Goal: Communication & Community: Answer question/provide support

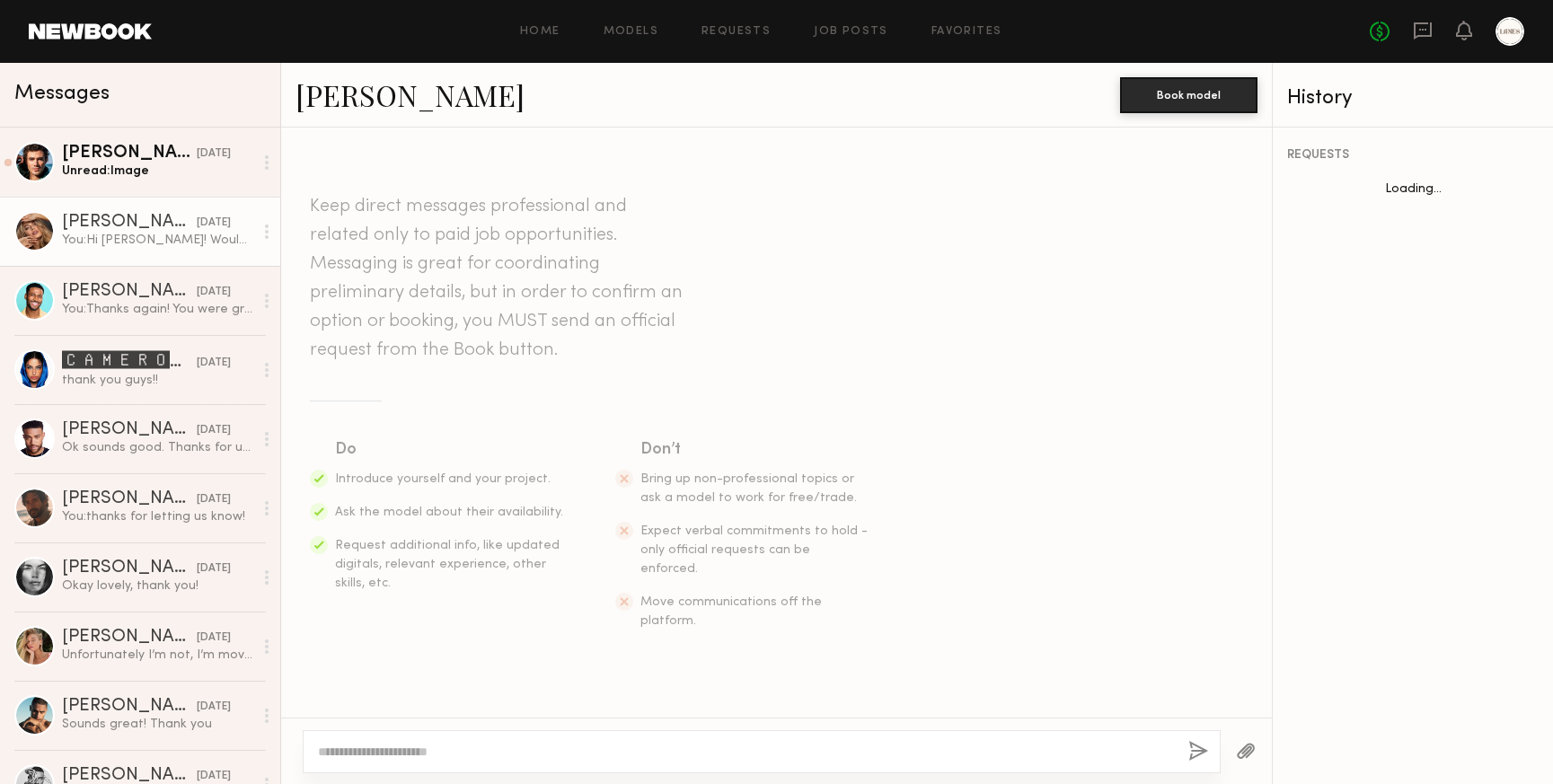
scroll to position [186, 0]
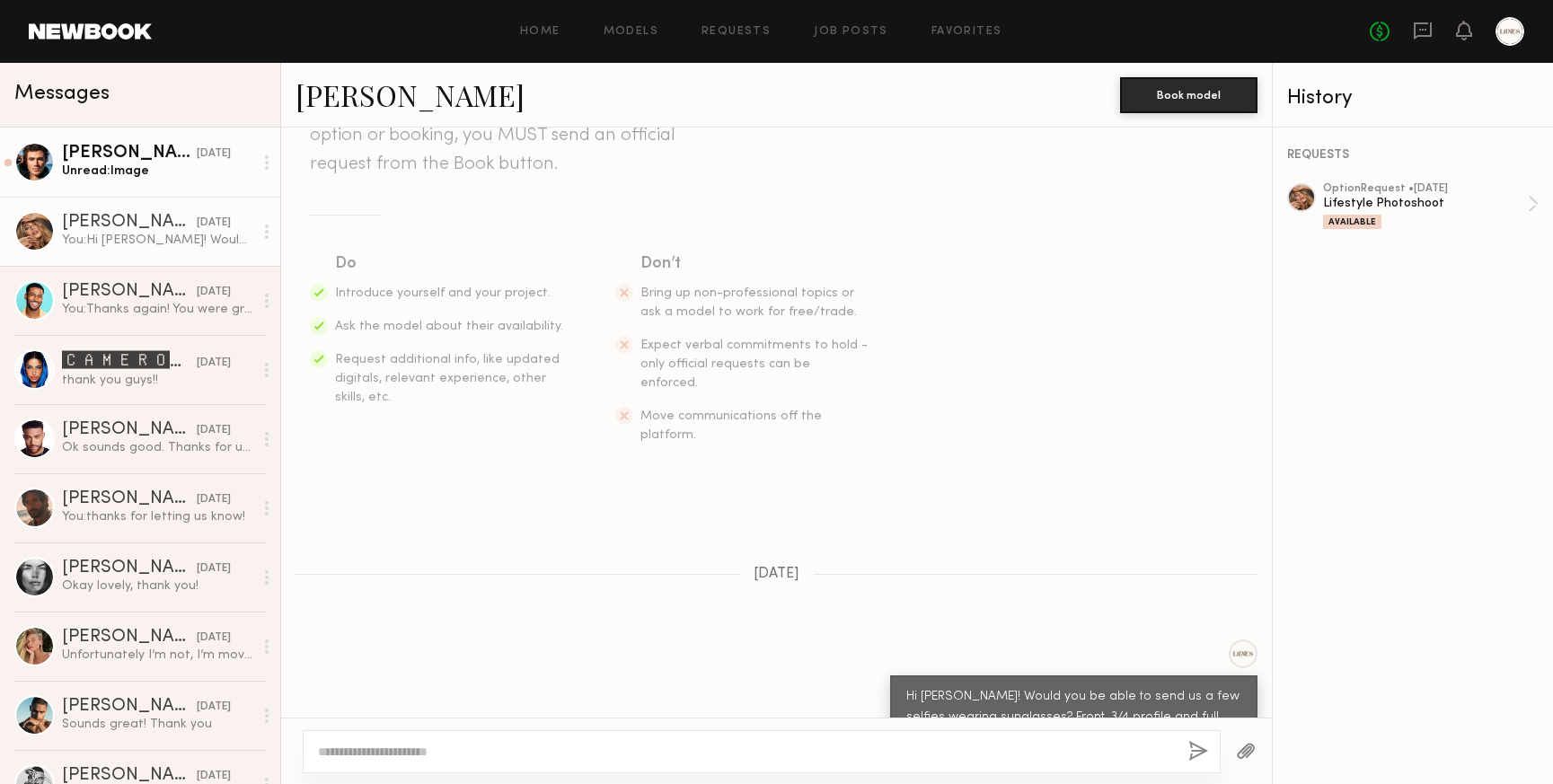
click at [129, 175] on div "Unread: Image" at bounding box center [157, 171] width 191 height 17
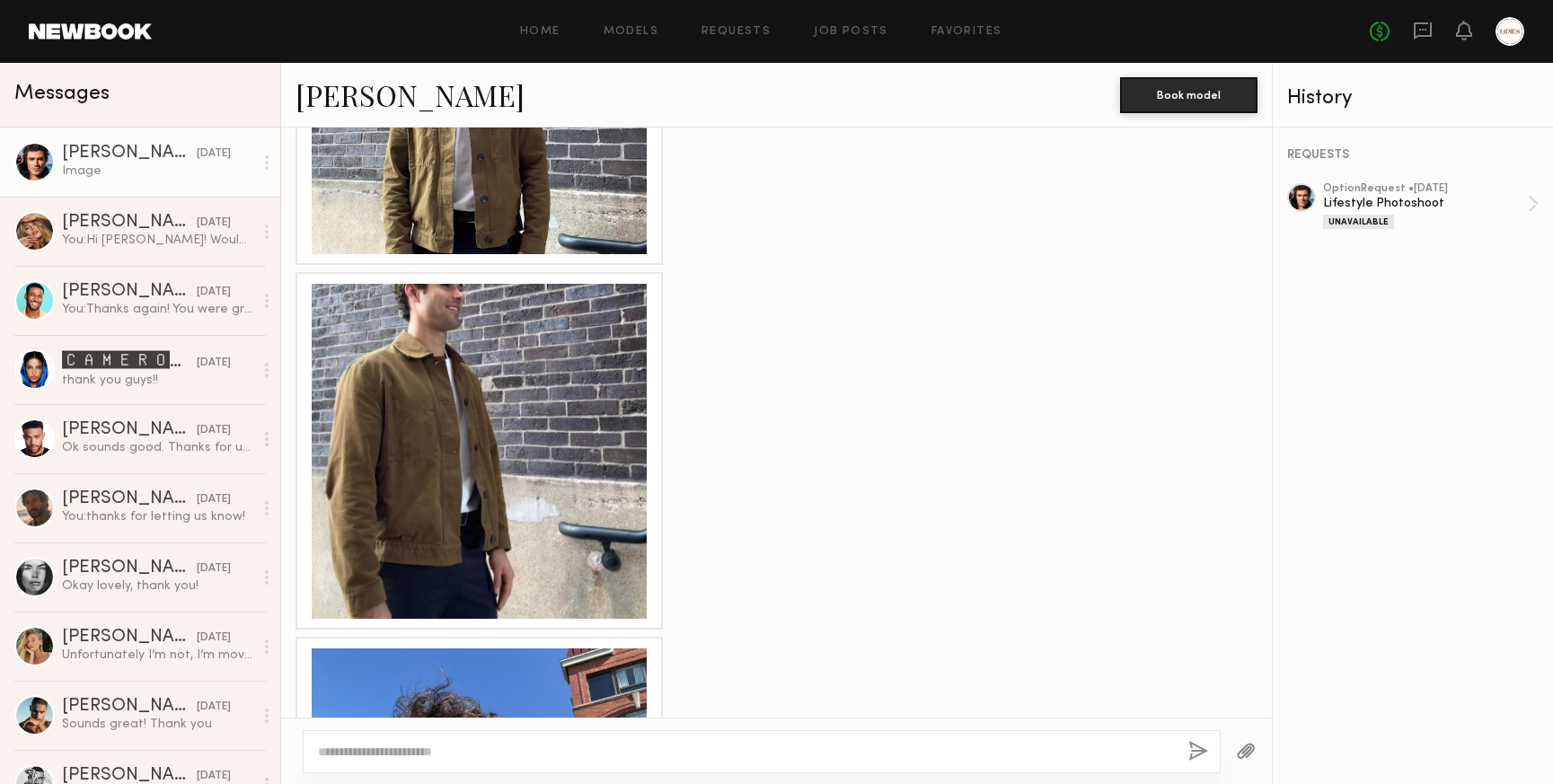
scroll to position [3156, 0]
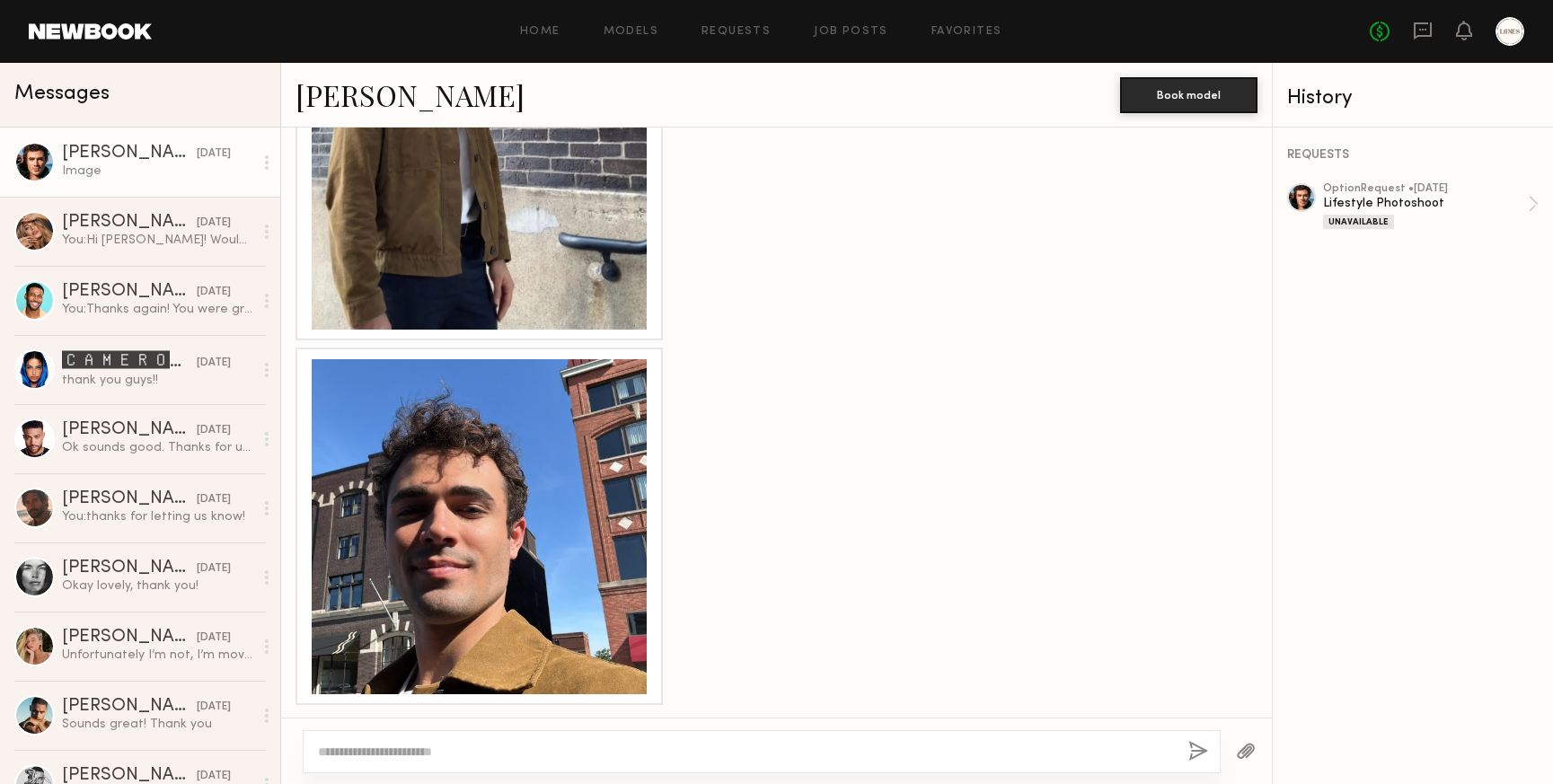
click at [486, 486] on div at bounding box center [479, 527] width 335 height 335
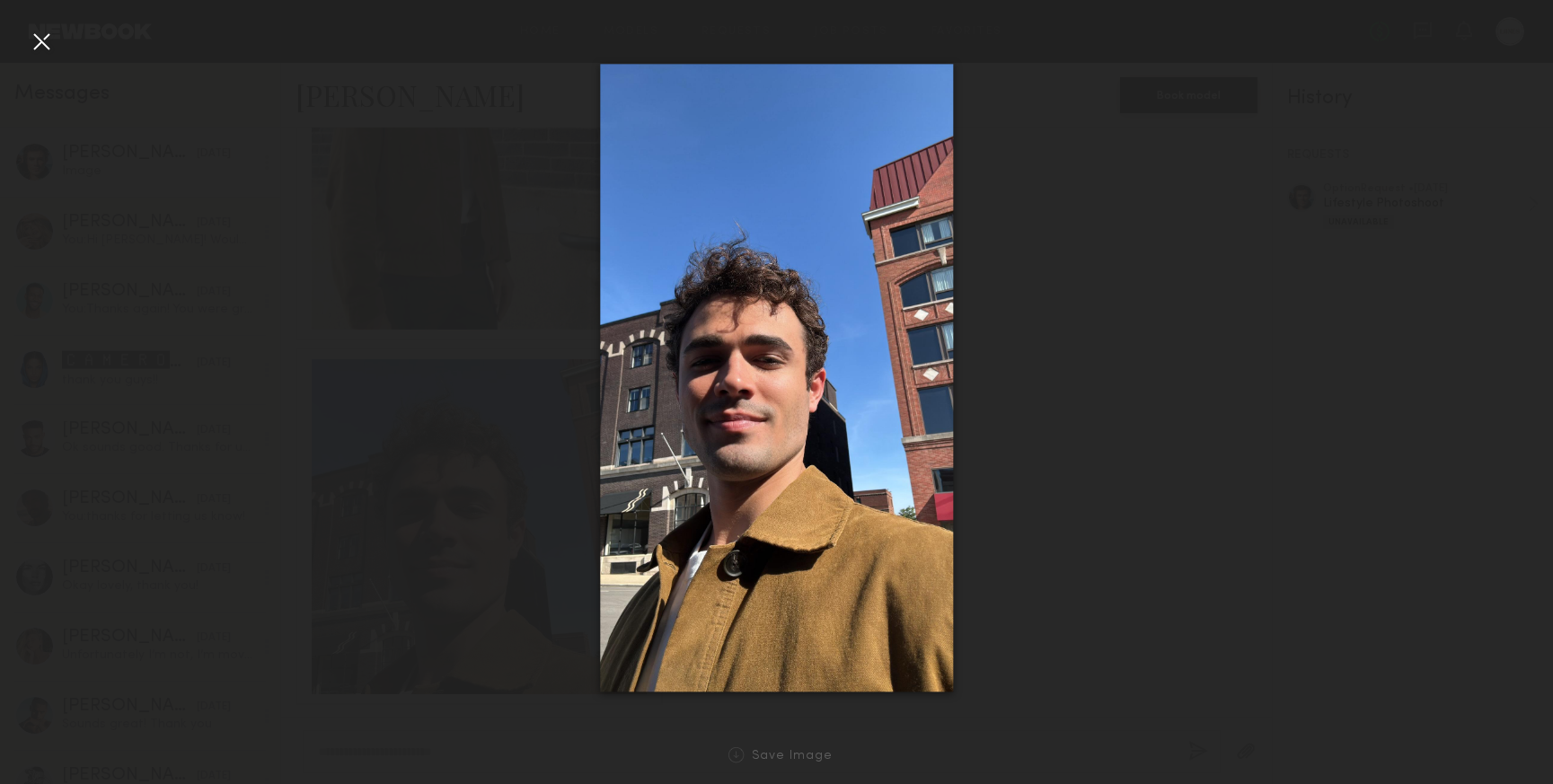
click at [37, 33] on div at bounding box center [42, 42] width 29 height 29
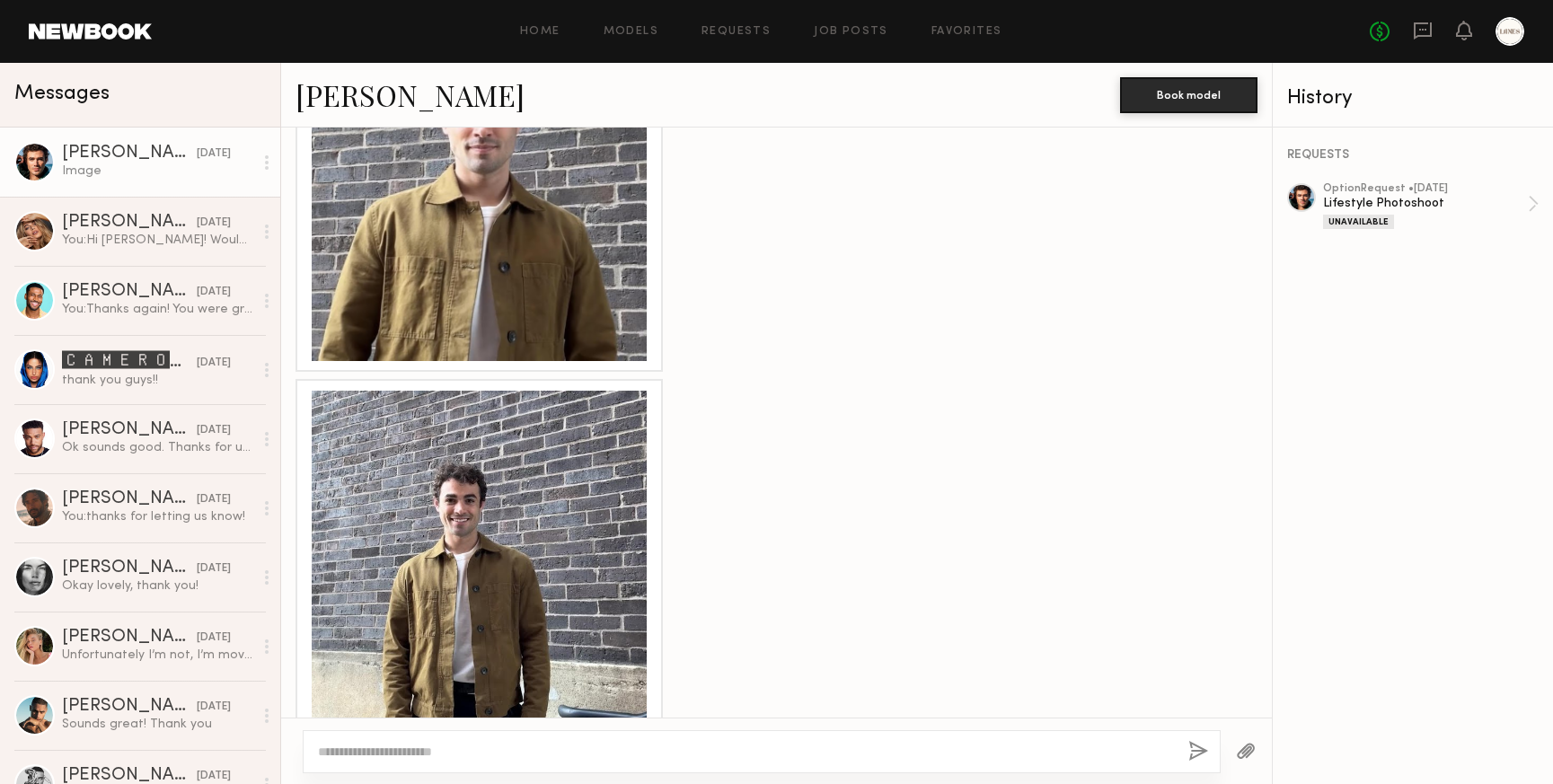
scroll to position [2403, 0]
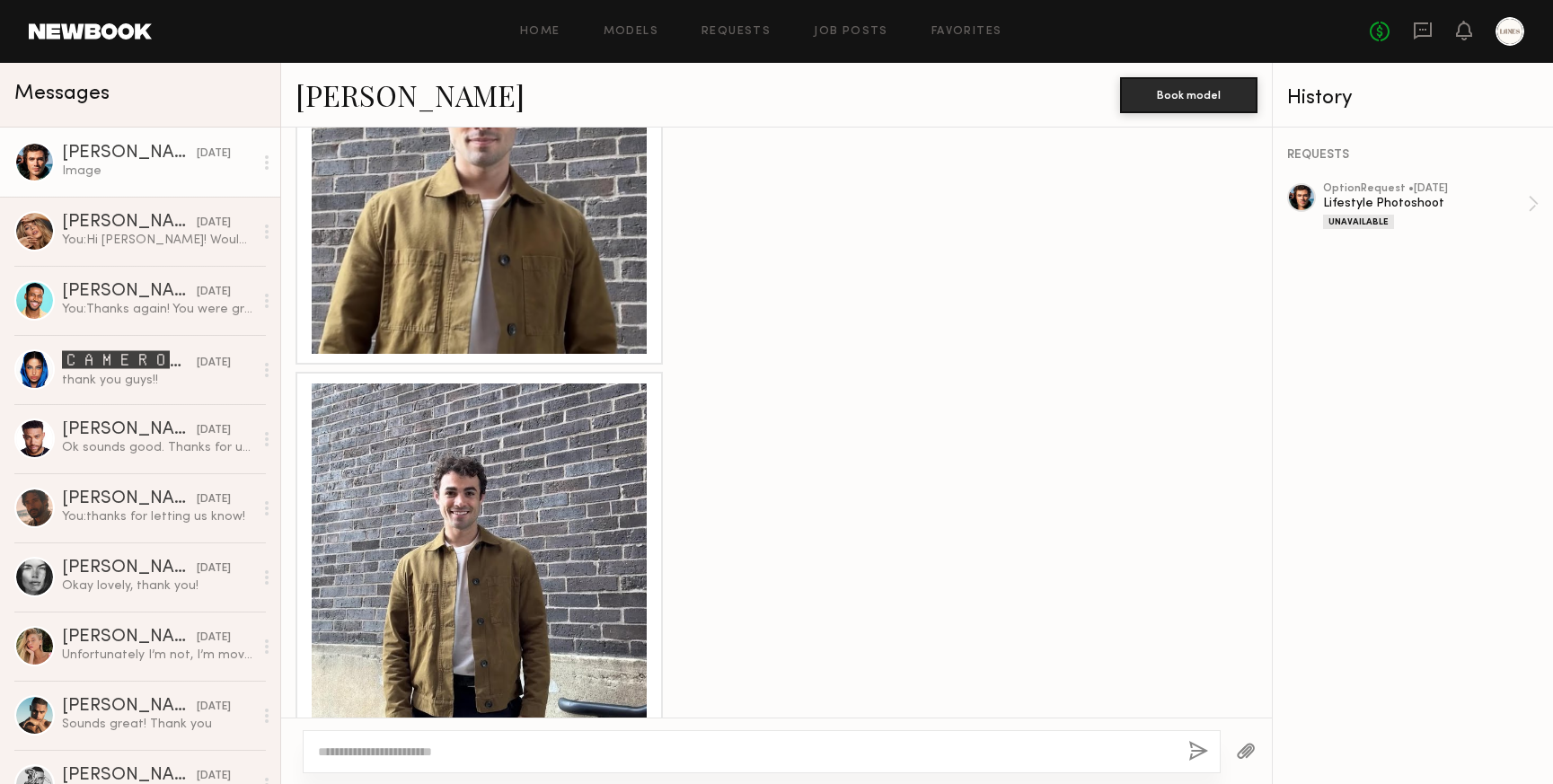
click at [527, 227] on div at bounding box center [479, 186] width 335 height 335
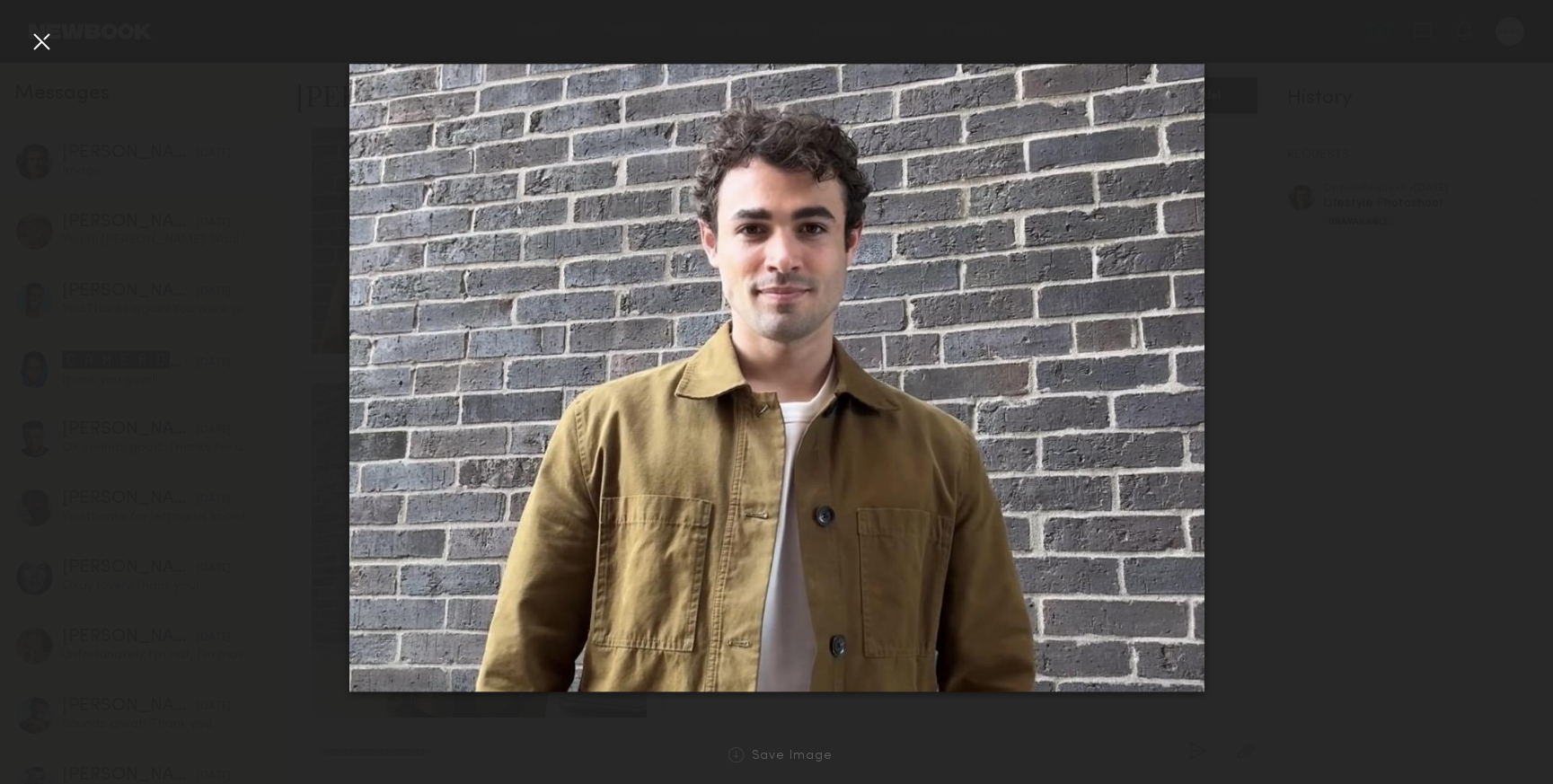
click at [42, 41] on div at bounding box center [42, 42] width 29 height 29
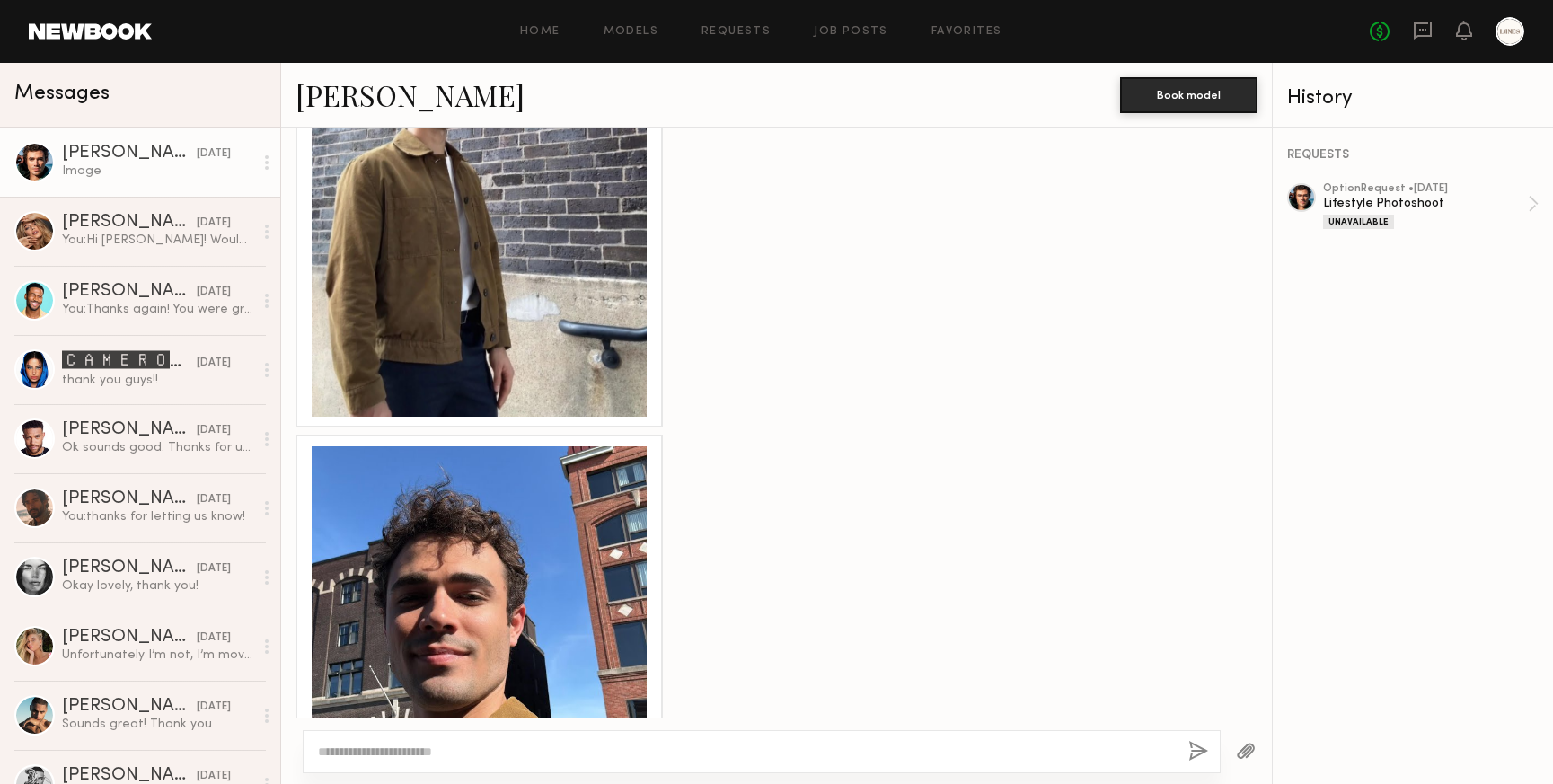
scroll to position [3156, 0]
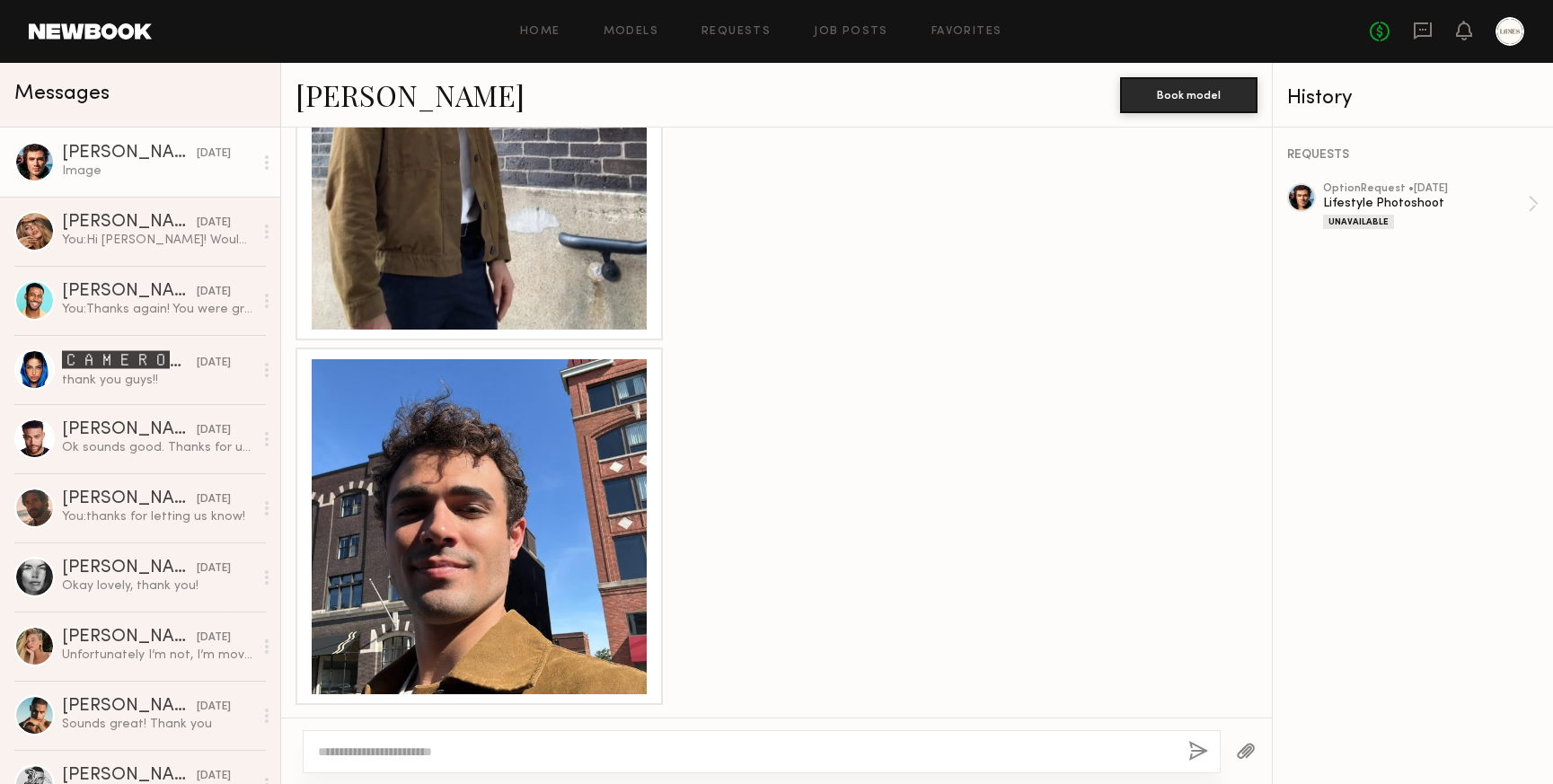
click at [494, 494] on div at bounding box center [479, 527] width 335 height 335
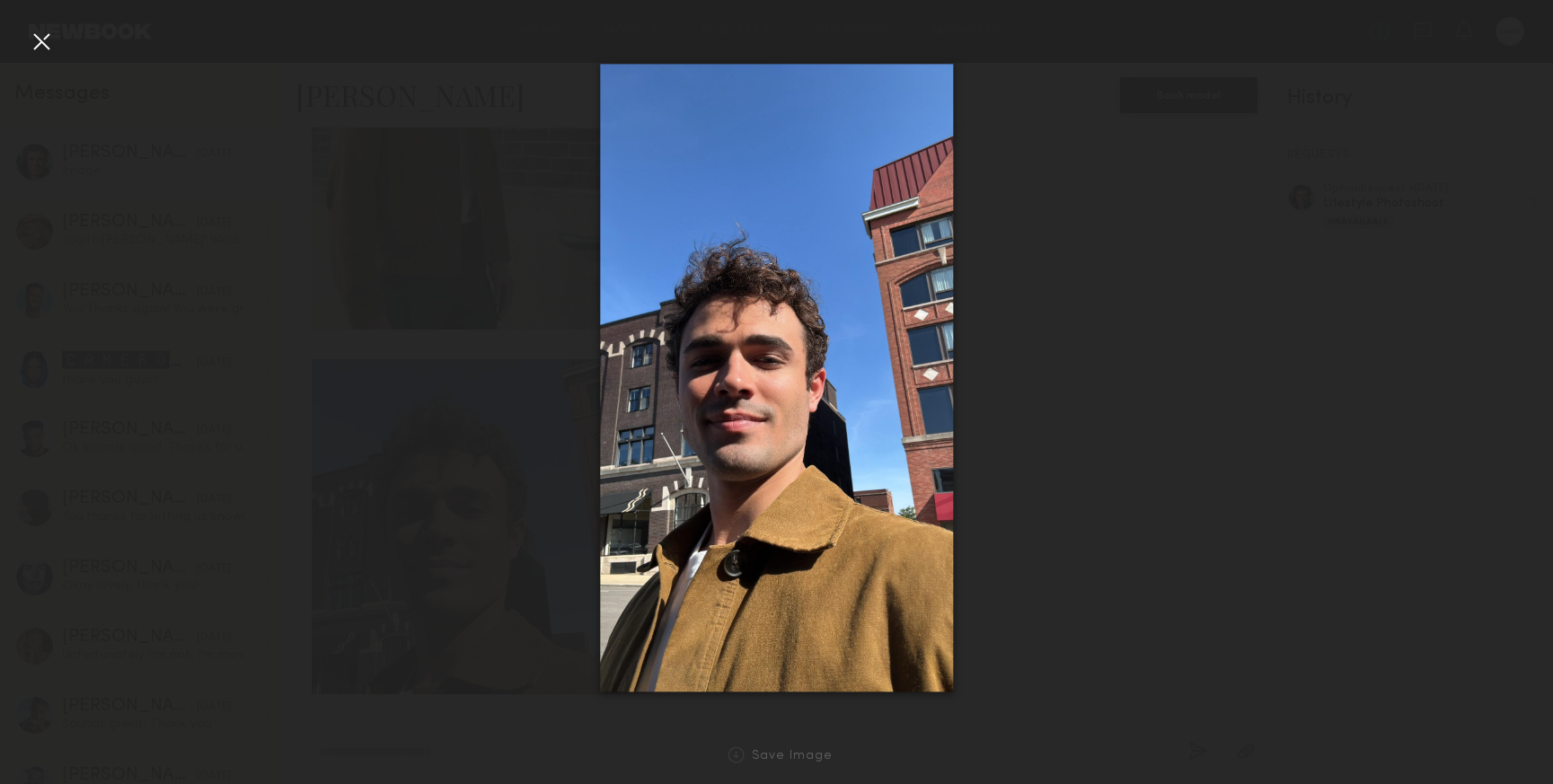
click at [39, 34] on div at bounding box center [42, 42] width 29 height 29
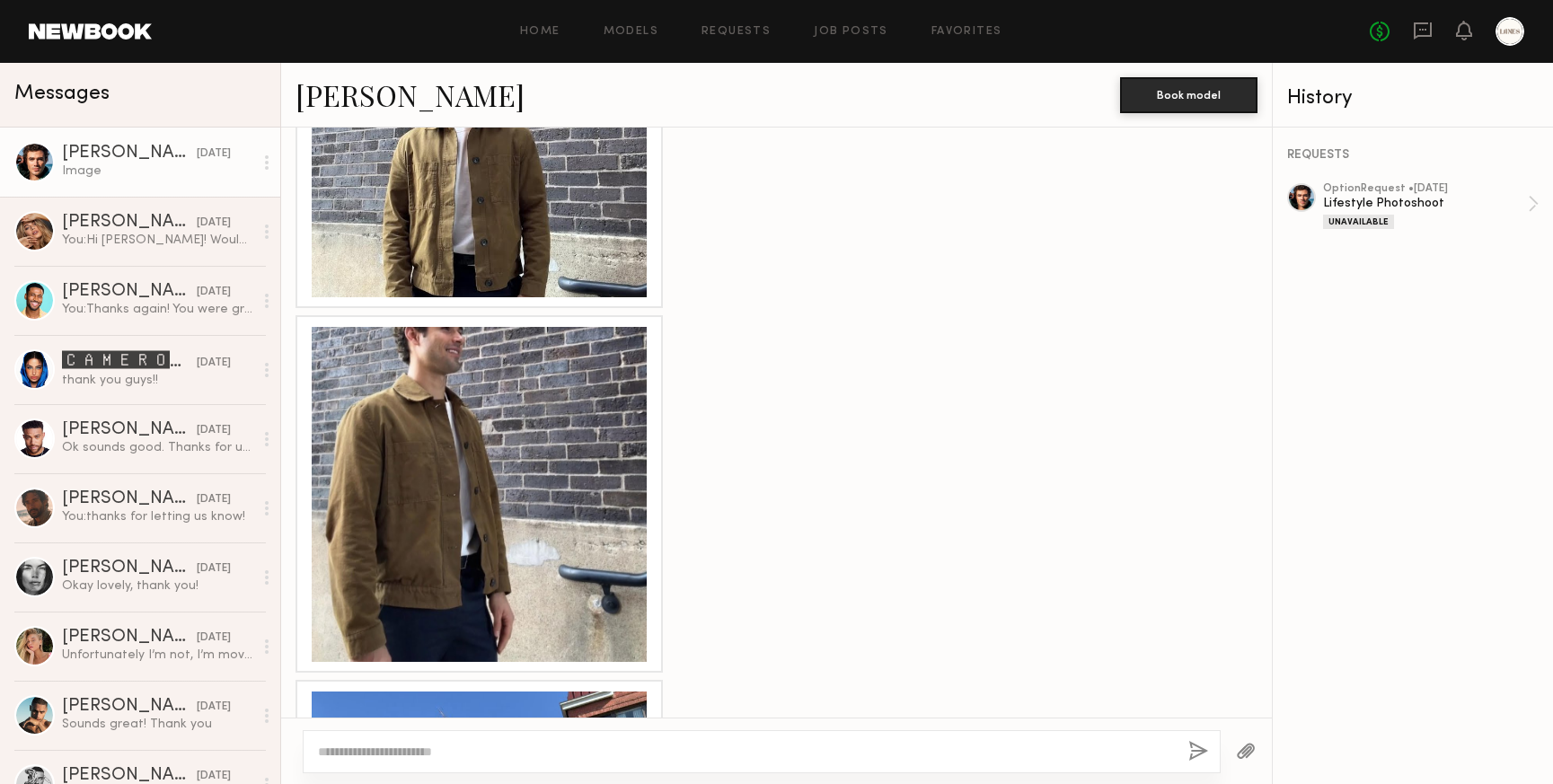
scroll to position [2750, 0]
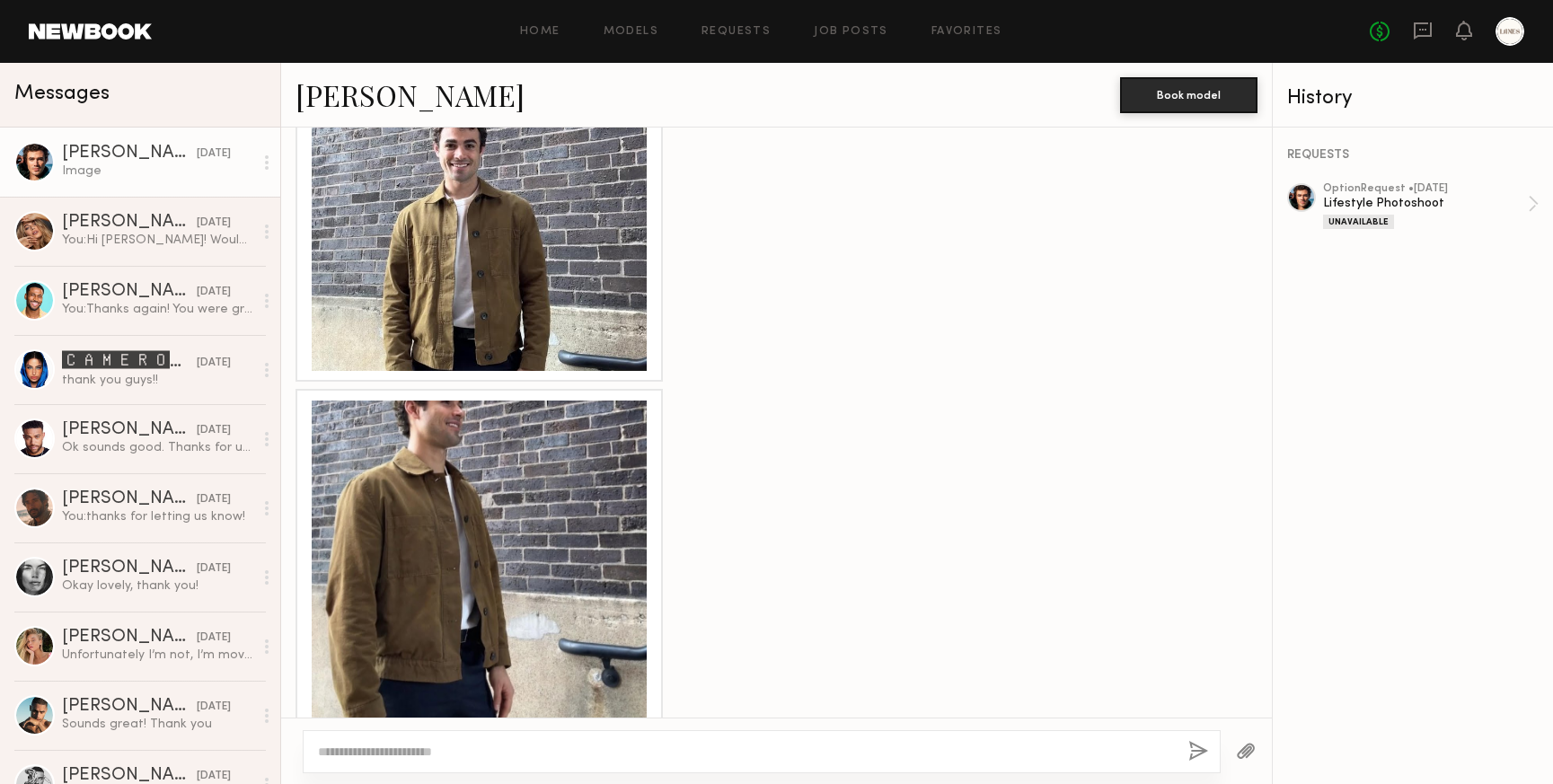
click at [465, 458] on div at bounding box center [479, 567] width 335 height 335
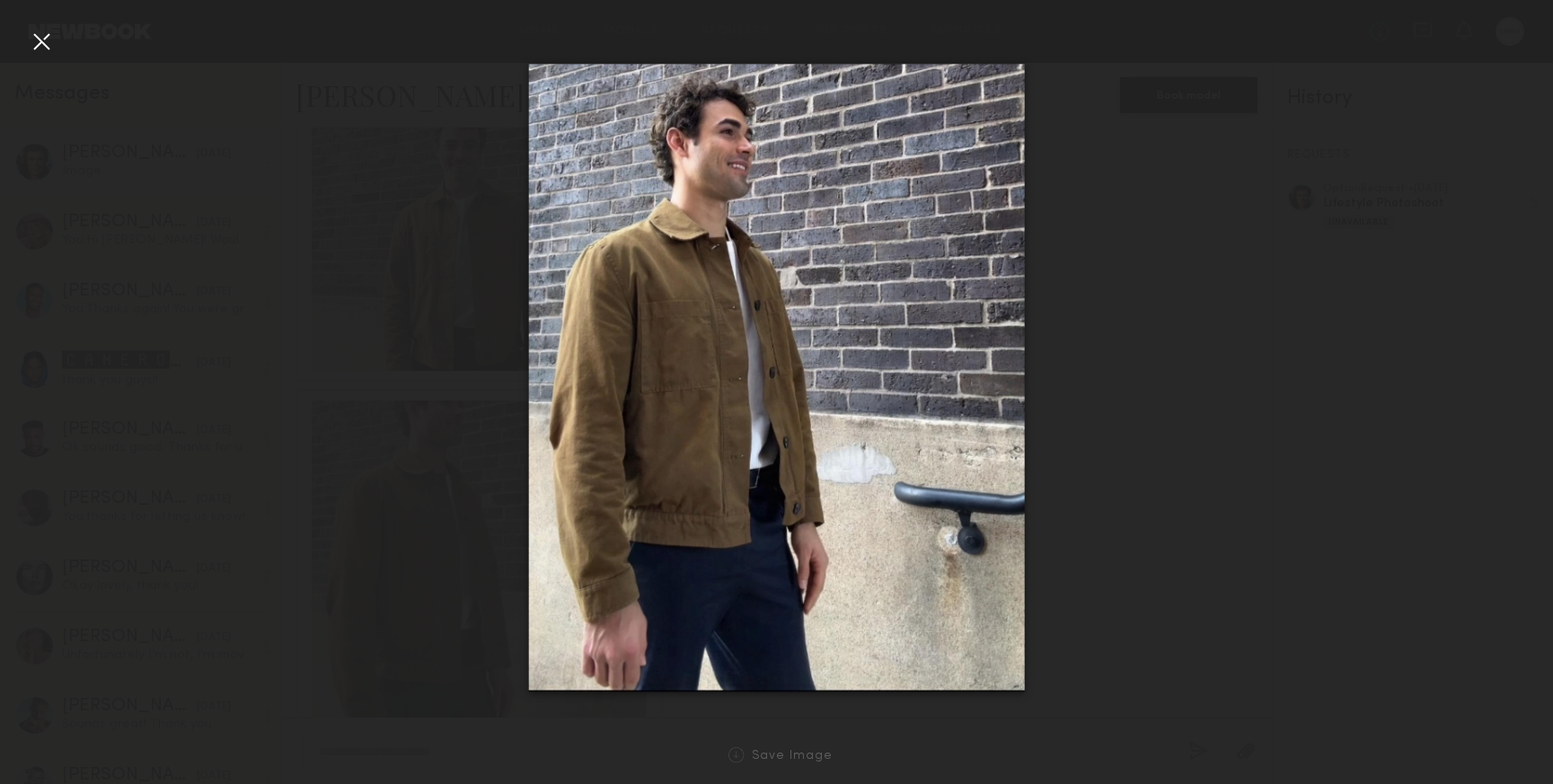
click at [43, 41] on div at bounding box center [42, 42] width 29 height 29
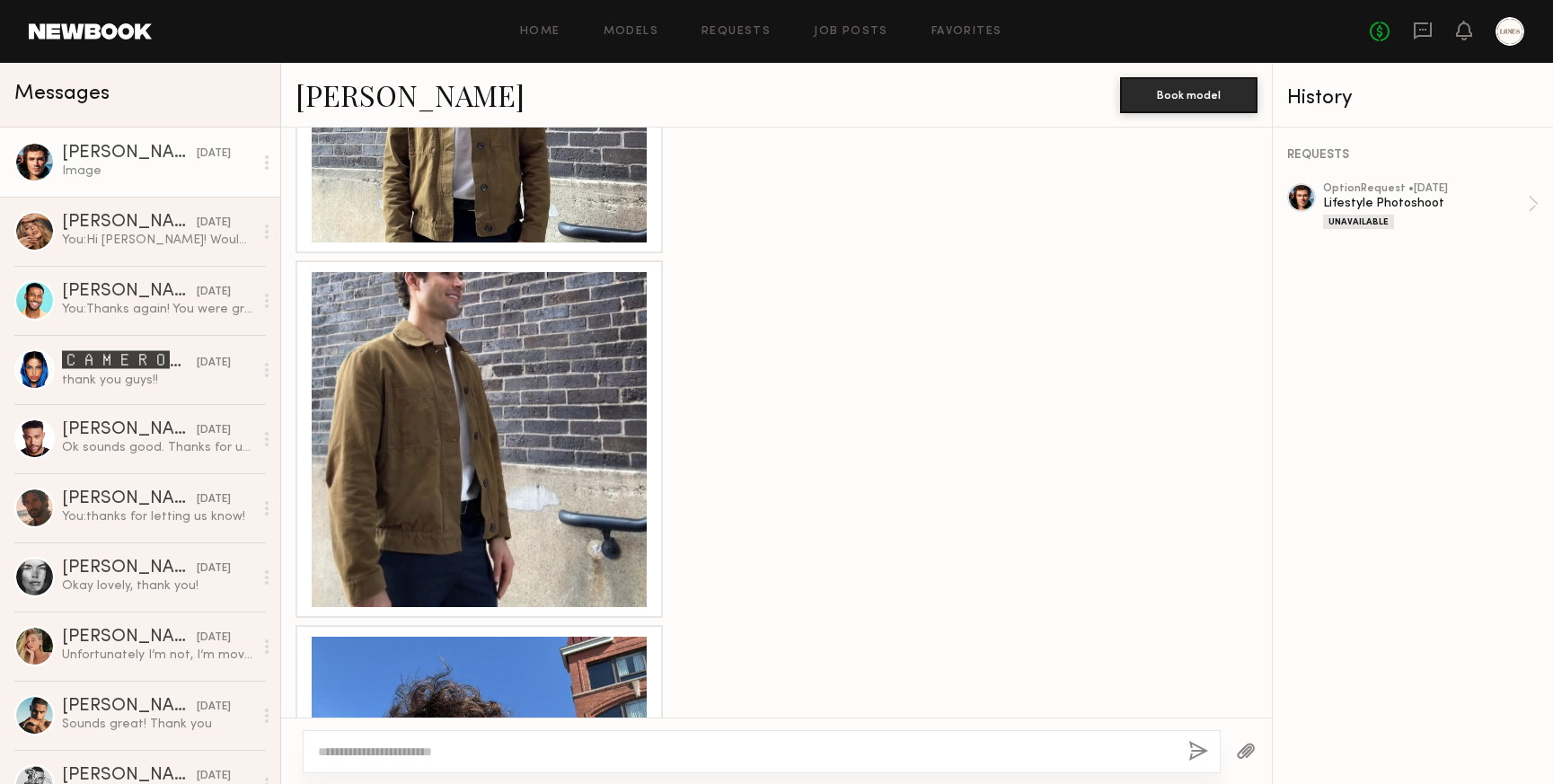
scroll to position [3156, 0]
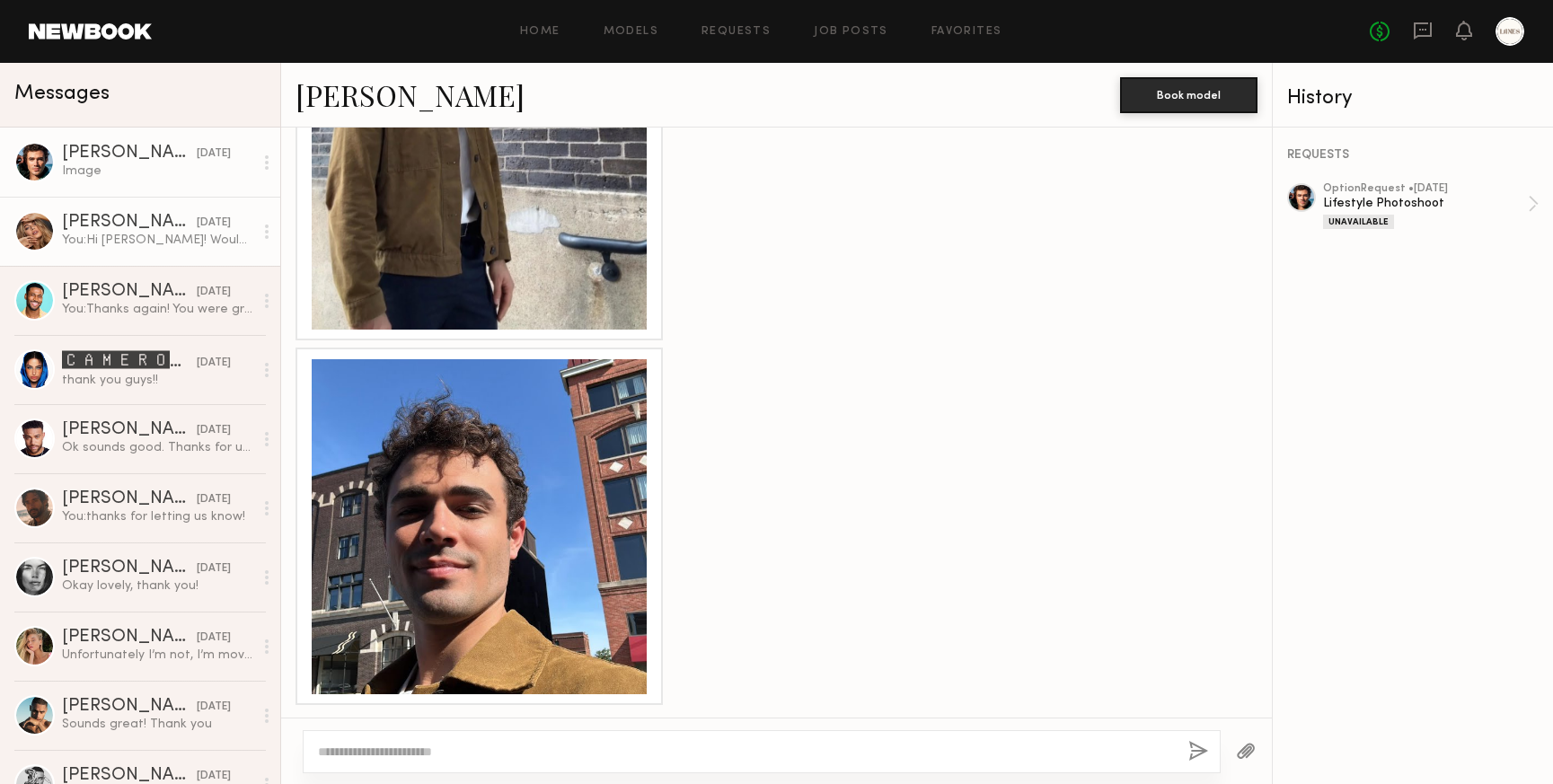
click at [96, 238] on div "You: Hi [PERSON_NAME]! Would you be able to send us a few selfies wearing sungl…" at bounding box center [157, 240] width 191 height 17
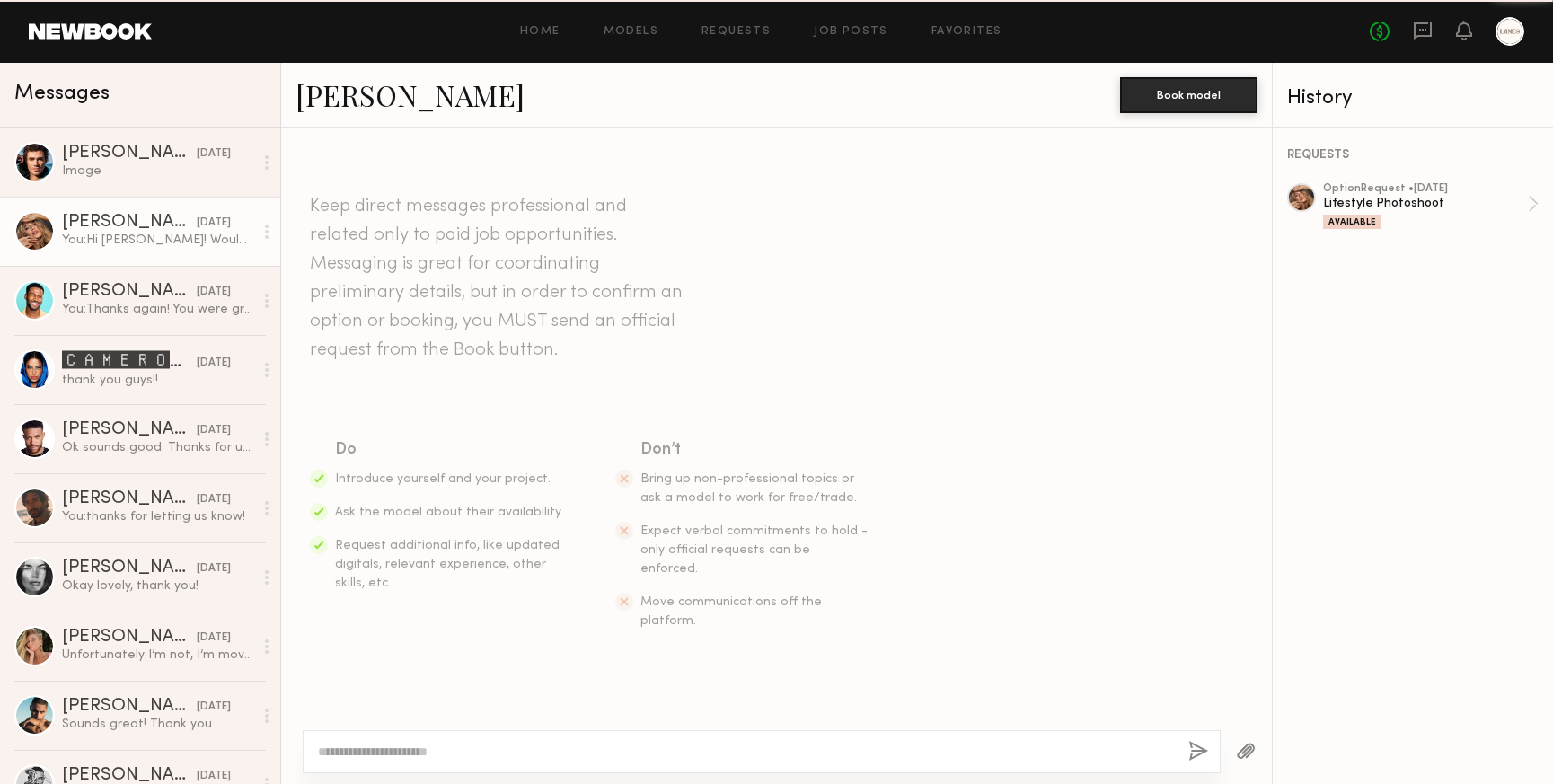
scroll to position [186, 0]
